Goal: Communication & Community: Participate in discussion

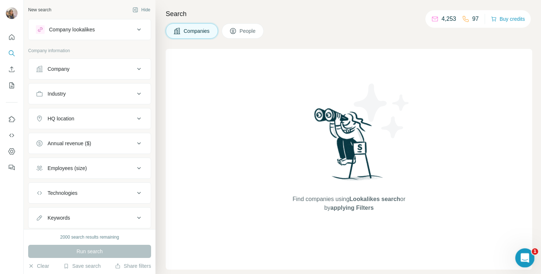
click at [521, 259] on icon "Open Intercom Messenger" at bounding box center [523, 257] width 5 height 6
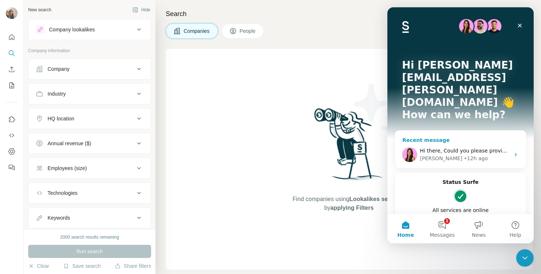
click at [463, 155] on div "• 12h ago" at bounding box center [475, 159] width 24 height 8
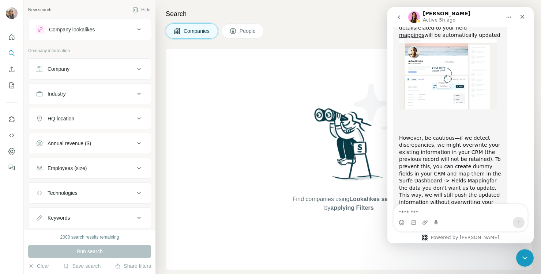
scroll to position [904, 0]
click at [444, 238] on div "Powered by [PERSON_NAME]" at bounding box center [460, 238] width 89 height 6
click at [398, 20] on button "go back" at bounding box center [399, 17] width 14 height 14
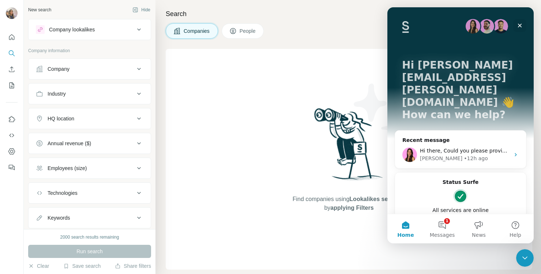
scroll to position [21, 0]
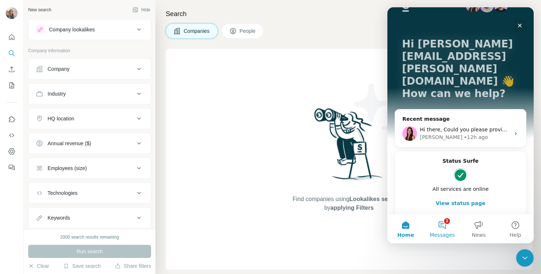
click at [434, 235] on span "Messages" at bounding box center [441, 235] width 25 height 5
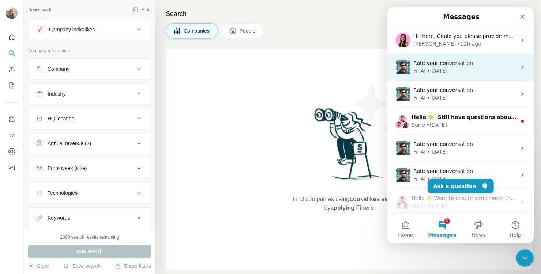
click at [448, 74] on div "FinAI • [DATE]" at bounding box center [464, 71] width 103 height 8
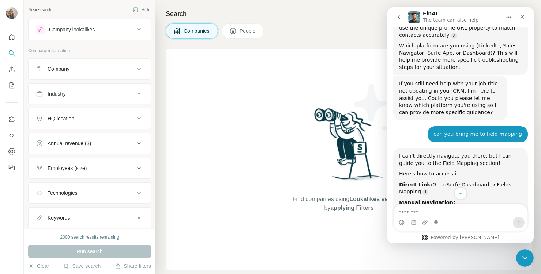
scroll to position [660, 0]
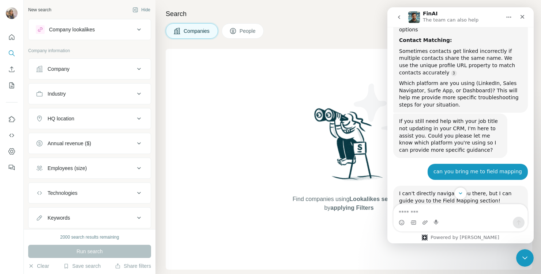
click at [402, 15] on button "go back" at bounding box center [399, 17] width 14 height 14
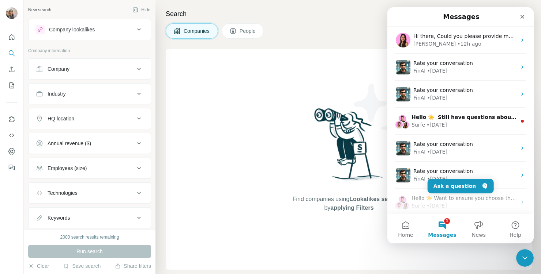
scroll to position [0, 0]
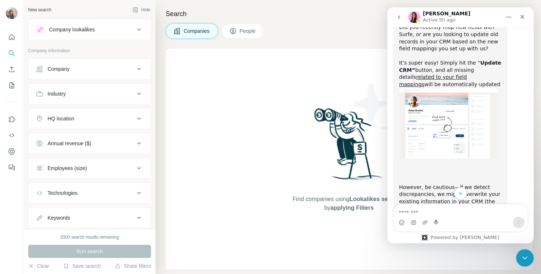
scroll to position [875, 0]
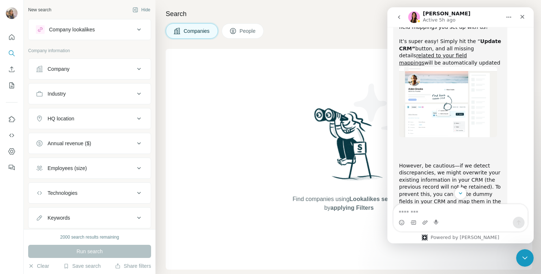
click at [397, 16] on icon "go back" at bounding box center [399, 17] width 6 height 6
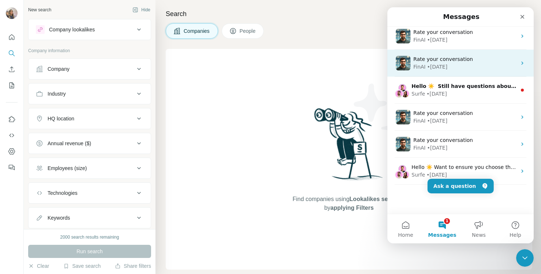
scroll to position [0, 0]
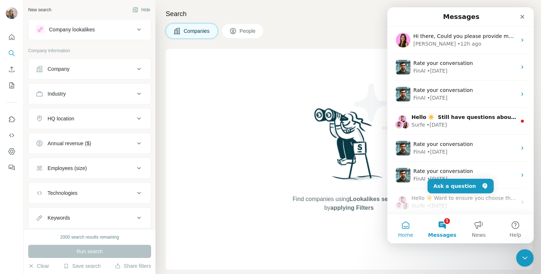
click at [408, 234] on span "Home" at bounding box center [405, 235] width 15 height 5
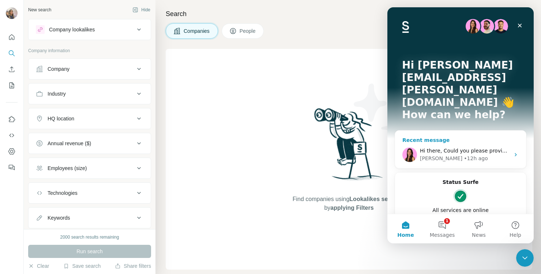
scroll to position [21, 0]
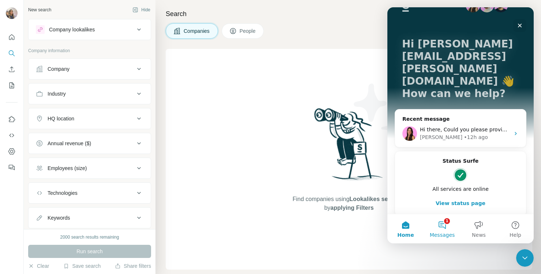
click at [438, 216] on button "1 Messages" at bounding box center [442, 229] width 37 height 29
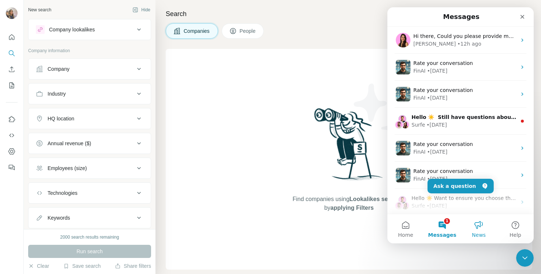
click at [464, 226] on button "News" at bounding box center [478, 229] width 37 height 29
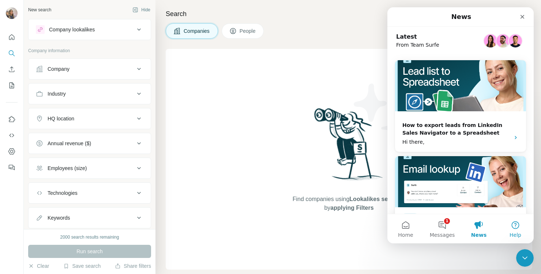
click at [512, 229] on button "Help" at bounding box center [515, 229] width 37 height 29
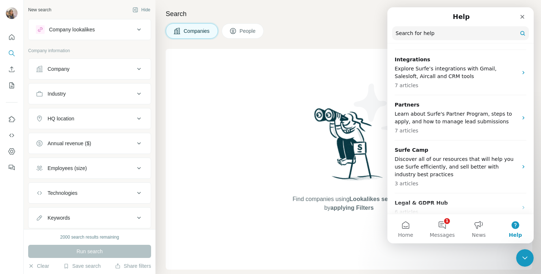
scroll to position [0, 0]
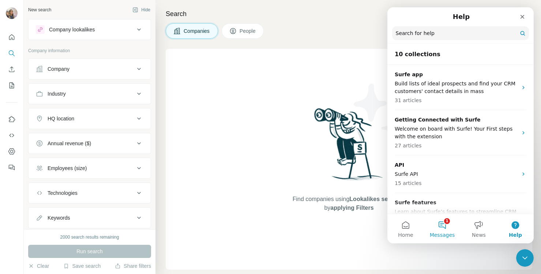
click at [444, 225] on button "1 Messages" at bounding box center [442, 229] width 37 height 29
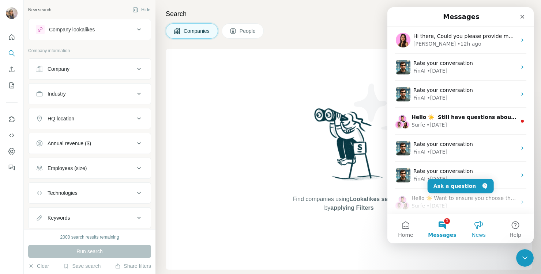
click at [473, 215] on button "News" at bounding box center [478, 229] width 37 height 29
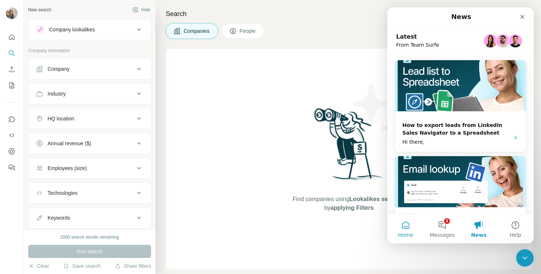
click at [407, 224] on button "Home" at bounding box center [405, 229] width 37 height 29
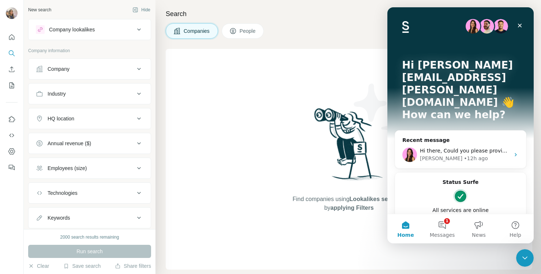
click at [358, 33] on div "Companies People" at bounding box center [349, 30] width 366 height 15
